Goal: Transaction & Acquisition: Purchase product/service

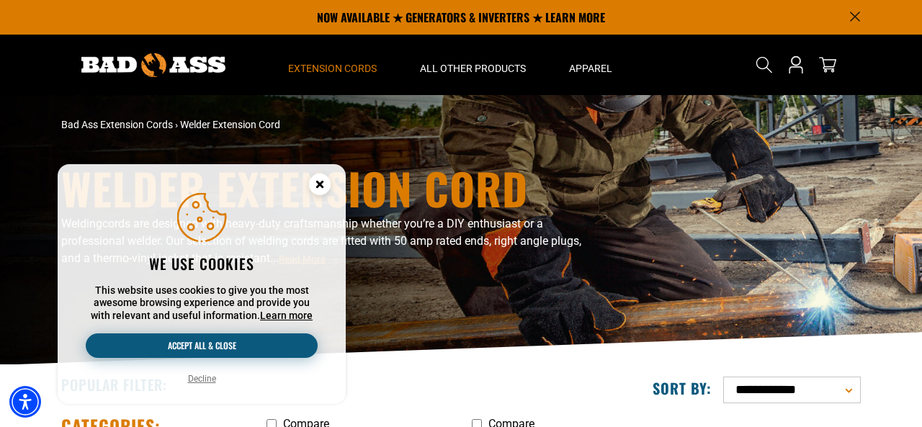
click at [192, 342] on button "Accept all & close" at bounding box center [202, 346] width 232 height 24
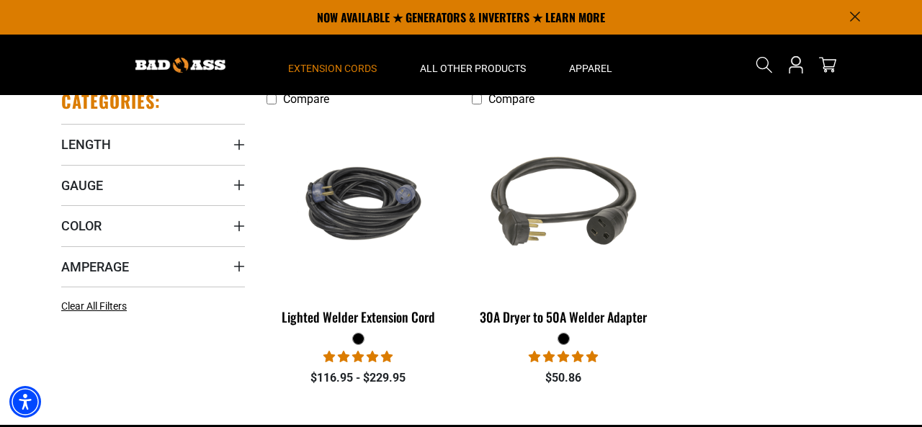
scroll to position [321, 0]
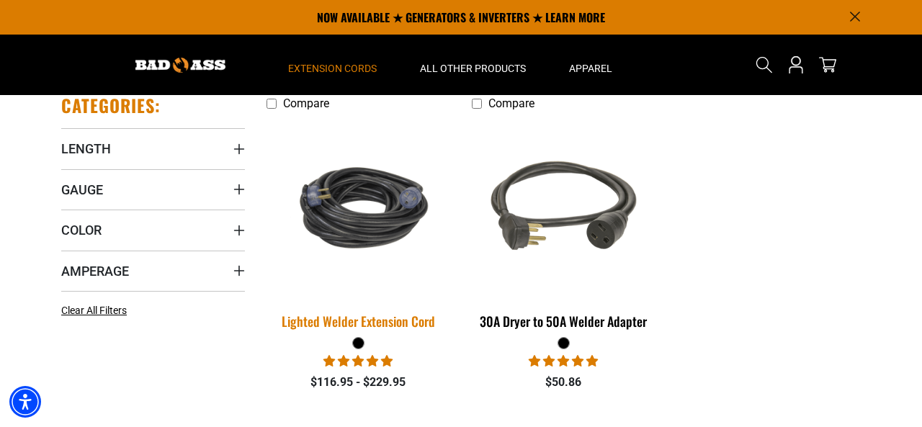
click at [368, 220] on img at bounding box center [359, 207] width 202 height 123
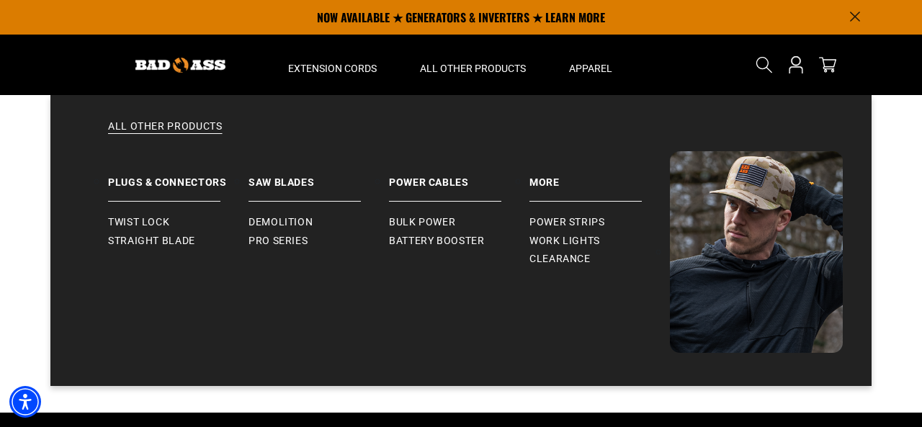
scroll to position [2606, 0]
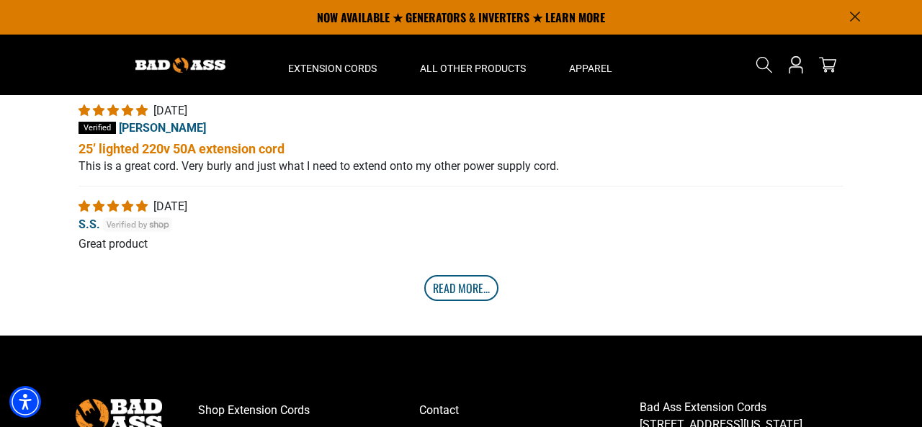
click at [445, 301] on link "Read More..." at bounding box center [461, 288] width 74 height 26
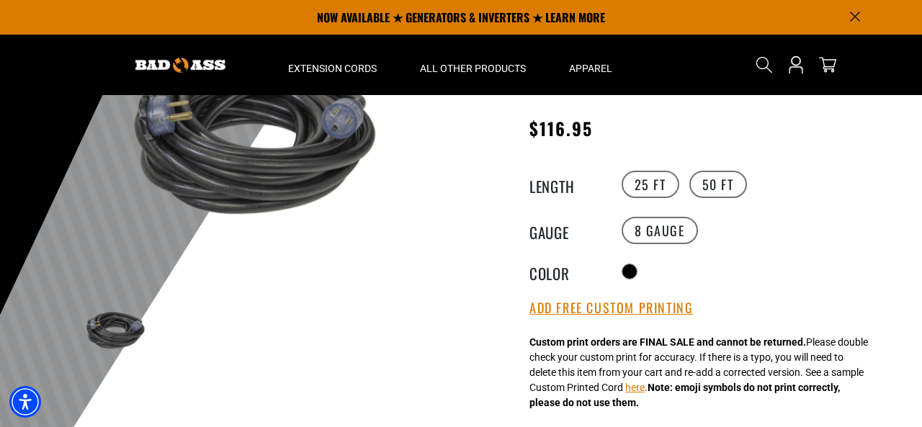
scroll to position [120, 0]
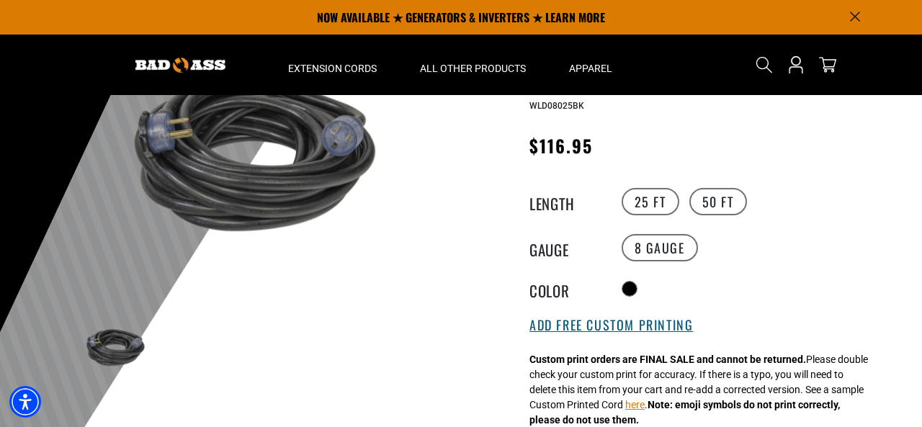
click at [612, 326] on button "Add Free Custom Printing" at bounding box center [612, 326] width 164 height 16
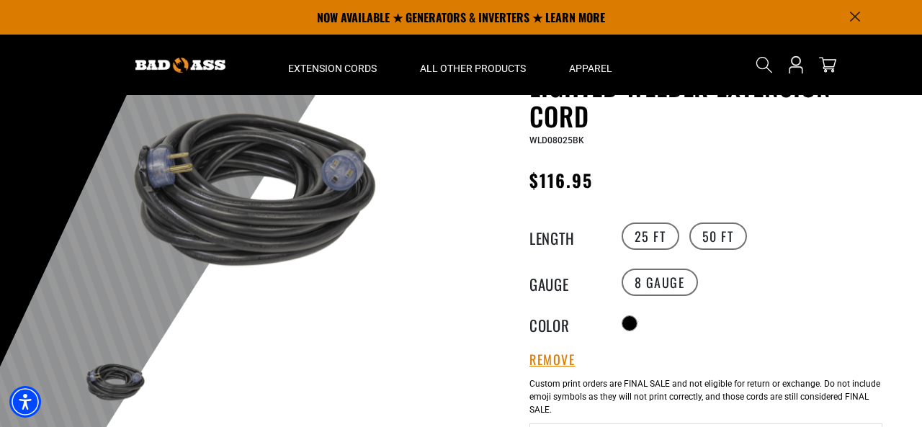
scroll to position [0, 0]
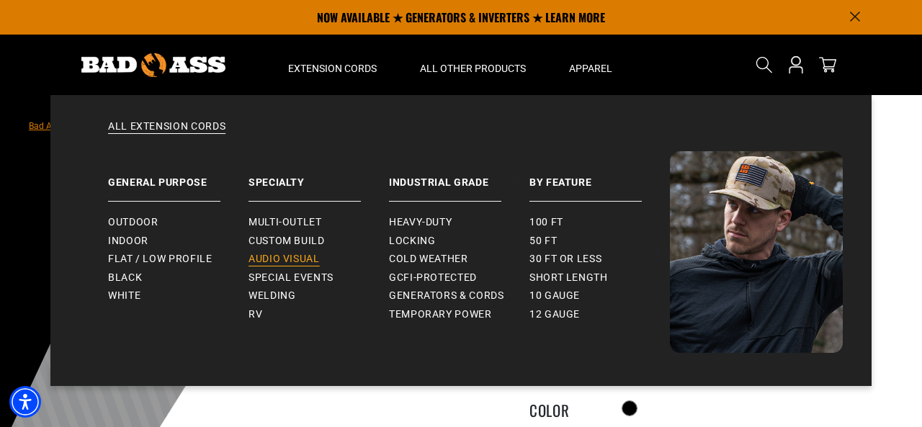
click at [272, 260] on span "Audio Visual" at bounding box center [284, 259] width 71 height 13
